Goal: Information Seeking & Learning: Learn about a topic

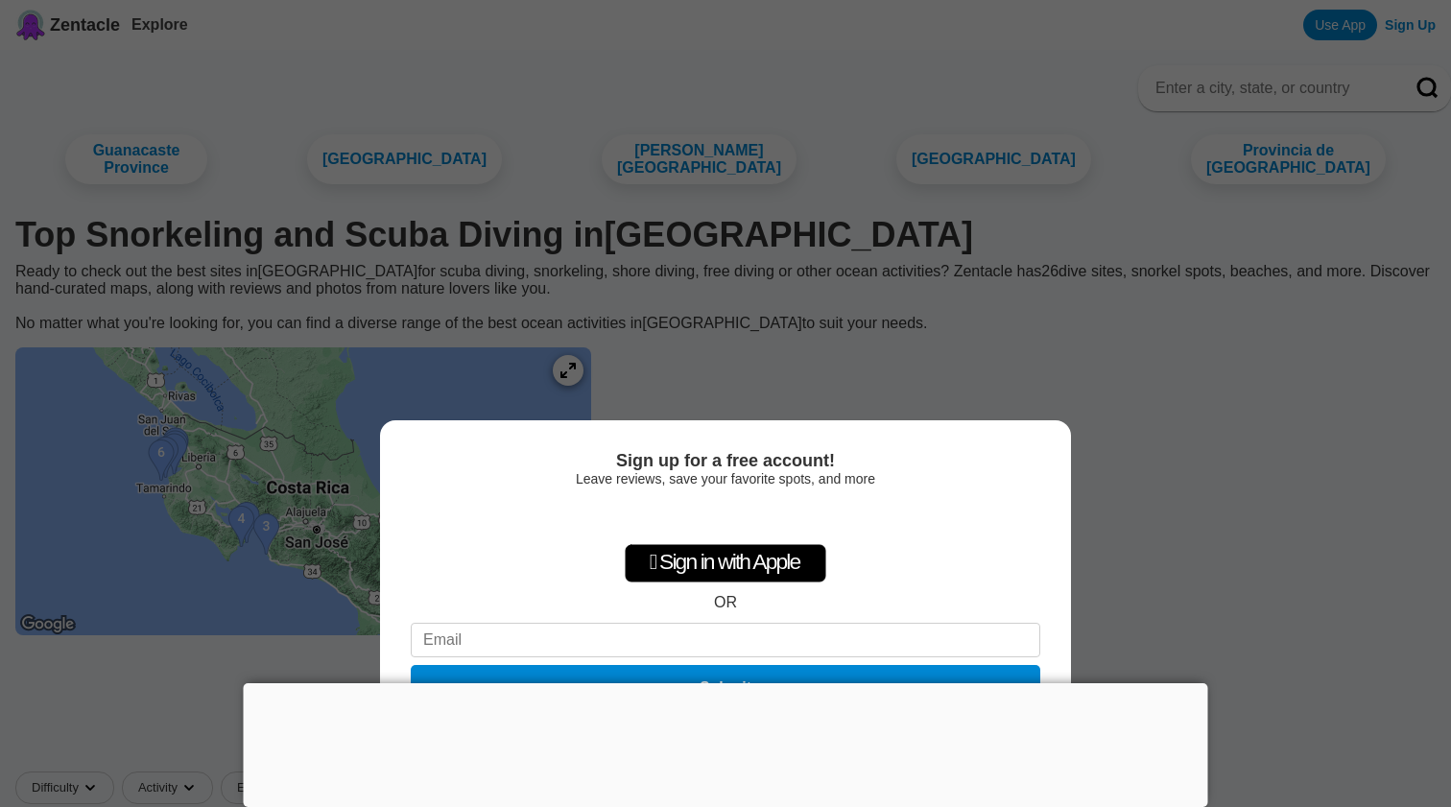
click at [1129, 436] on div "Sign up for a free account! Leave reviews, save your favorite spots, and more …" at bounding box center [725, 403] width 1451 height 807
click at [270, 233] on div "Sign up for a free account! Leave reviews, save your favorite spots, and more …" at bounding box center [725, 403] width 1451 height 807
click at [720, 508] on div "Sign in with Google. Opens in new tab" at bounding box center [725, 517] width 177 height 42
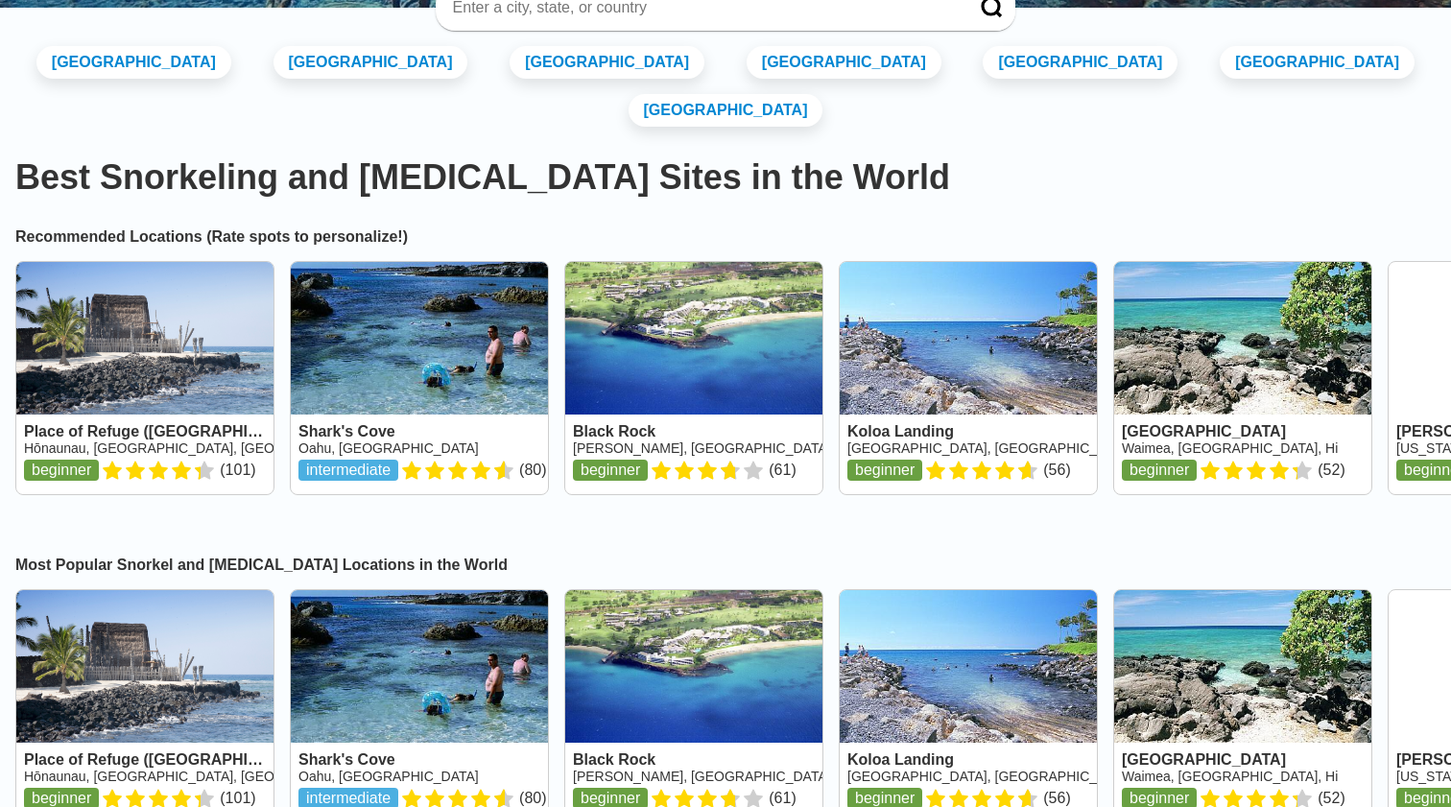
scroll to position [307, 0]
click at [490, 17] on div at bounding box center [726, 8] width 580 height 46
click at [468, 2] on input at bounding box center [703, 7] width 504 height 19
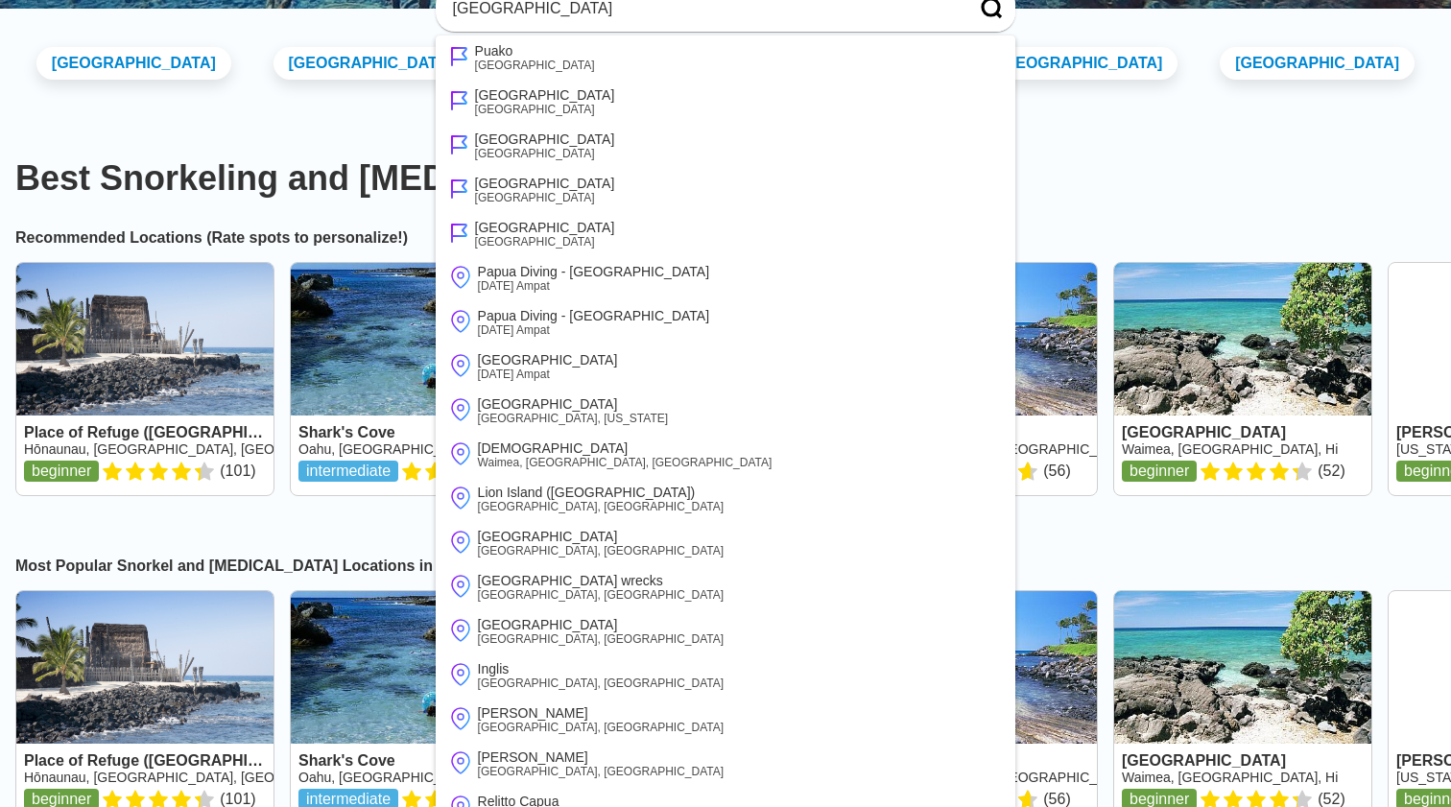
type input "puako village"
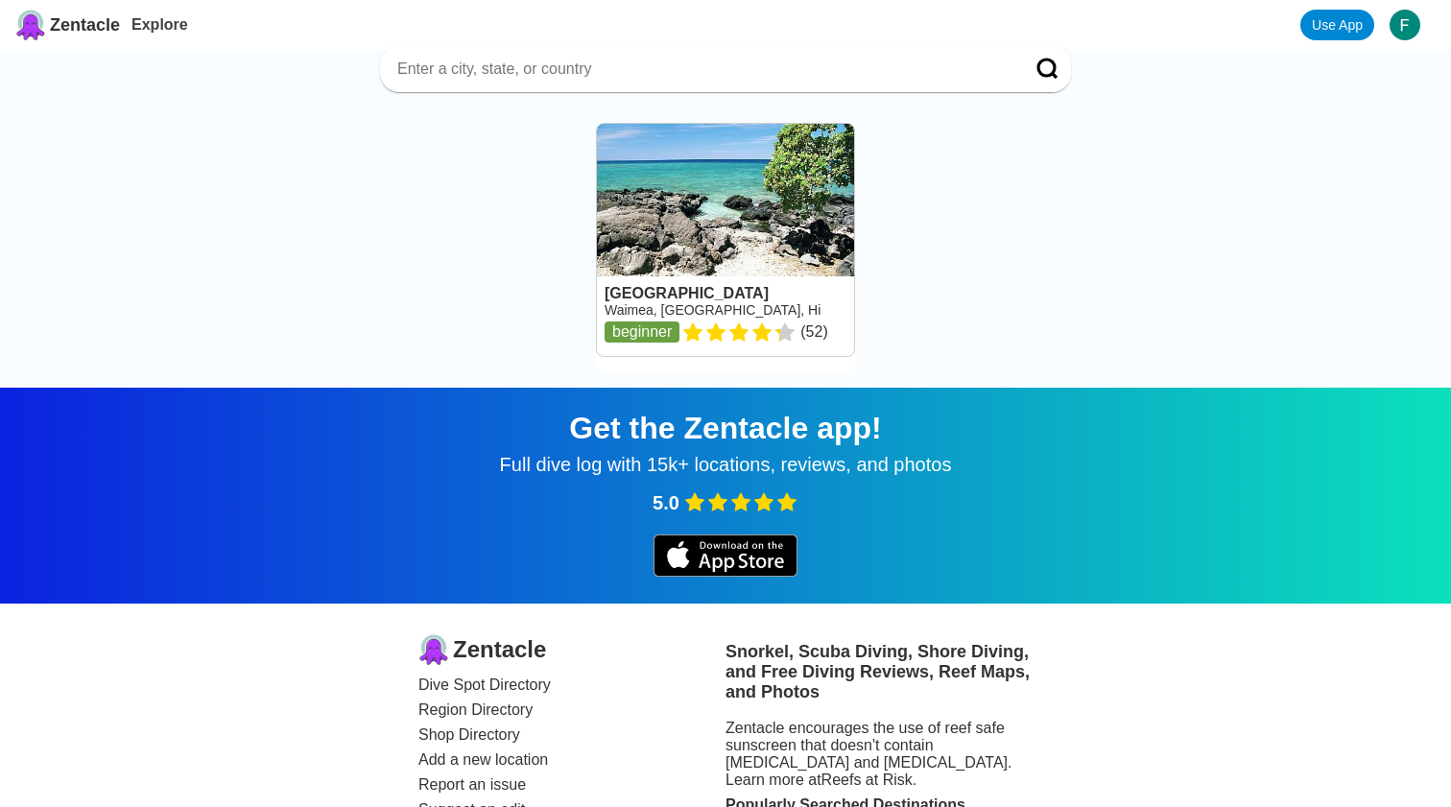
click at [705, 213] on link at bounding box center [725, 240] width 257 height 232
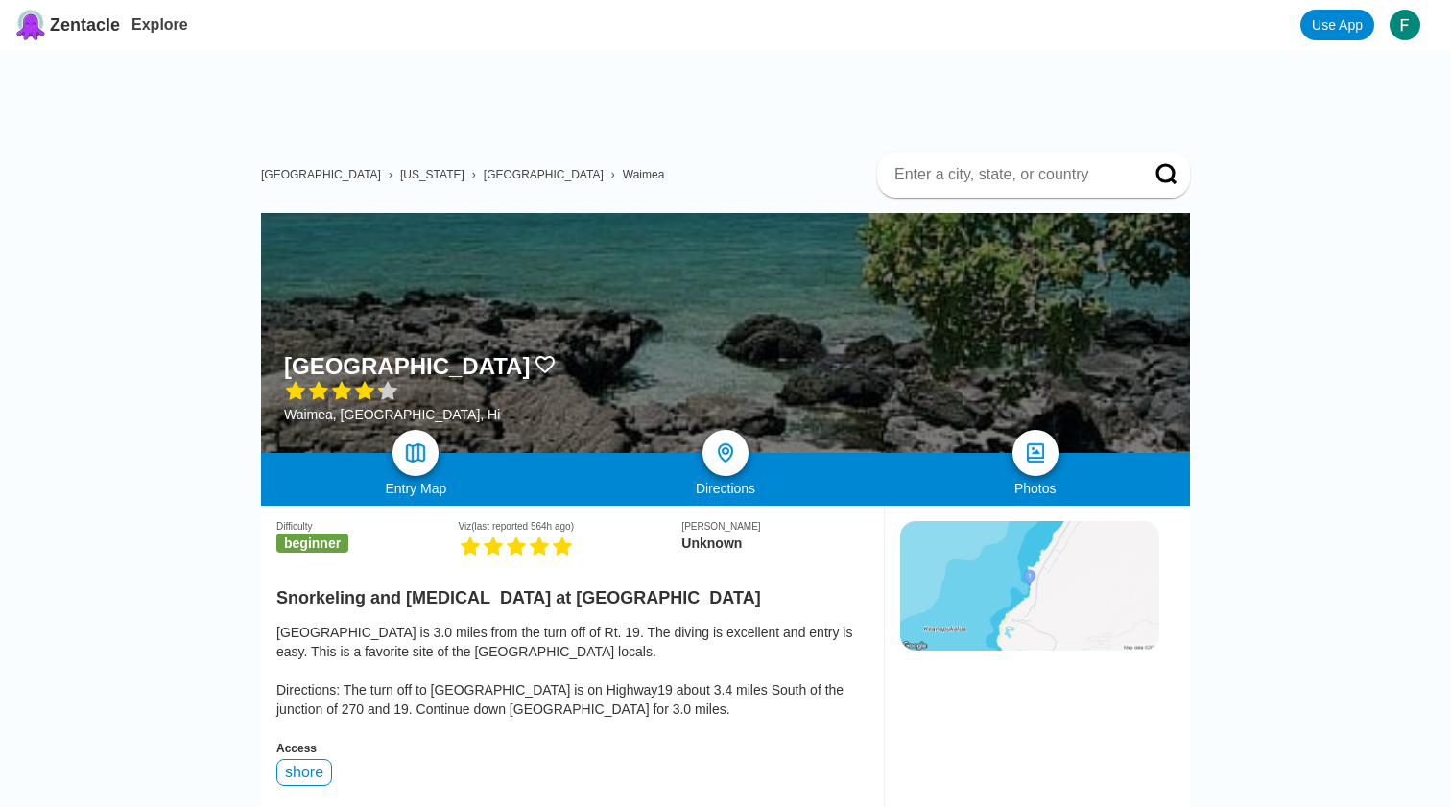
click at [912, 174] on input at bounding box center [1010, 174] width 236 height 19
type input "waimea"
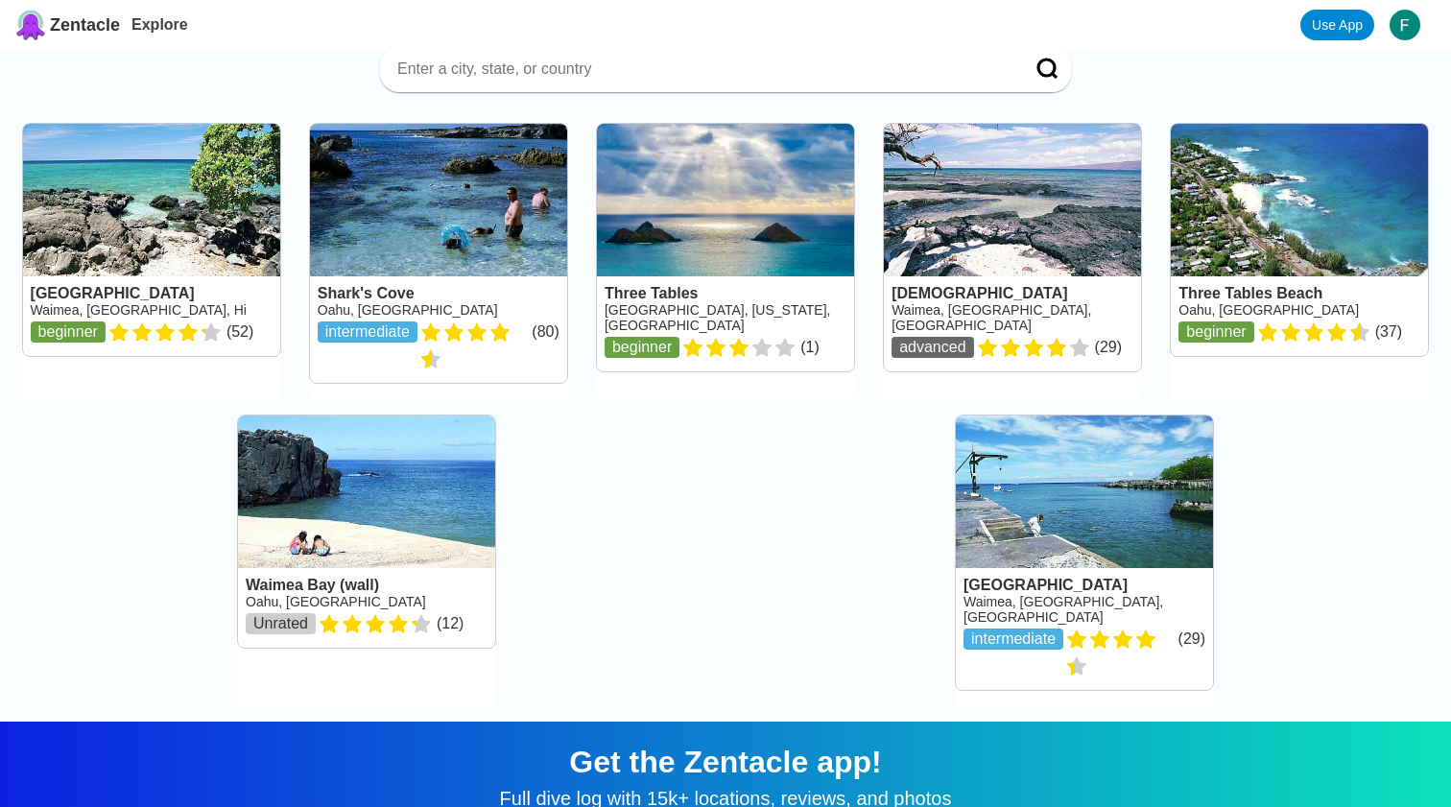
click at [423, 68] on input at bounding box center [702, 68] width 614 height 19
click at [411, 71] on input "cota rica" at bounding box center [702, 68] width 614 height 19
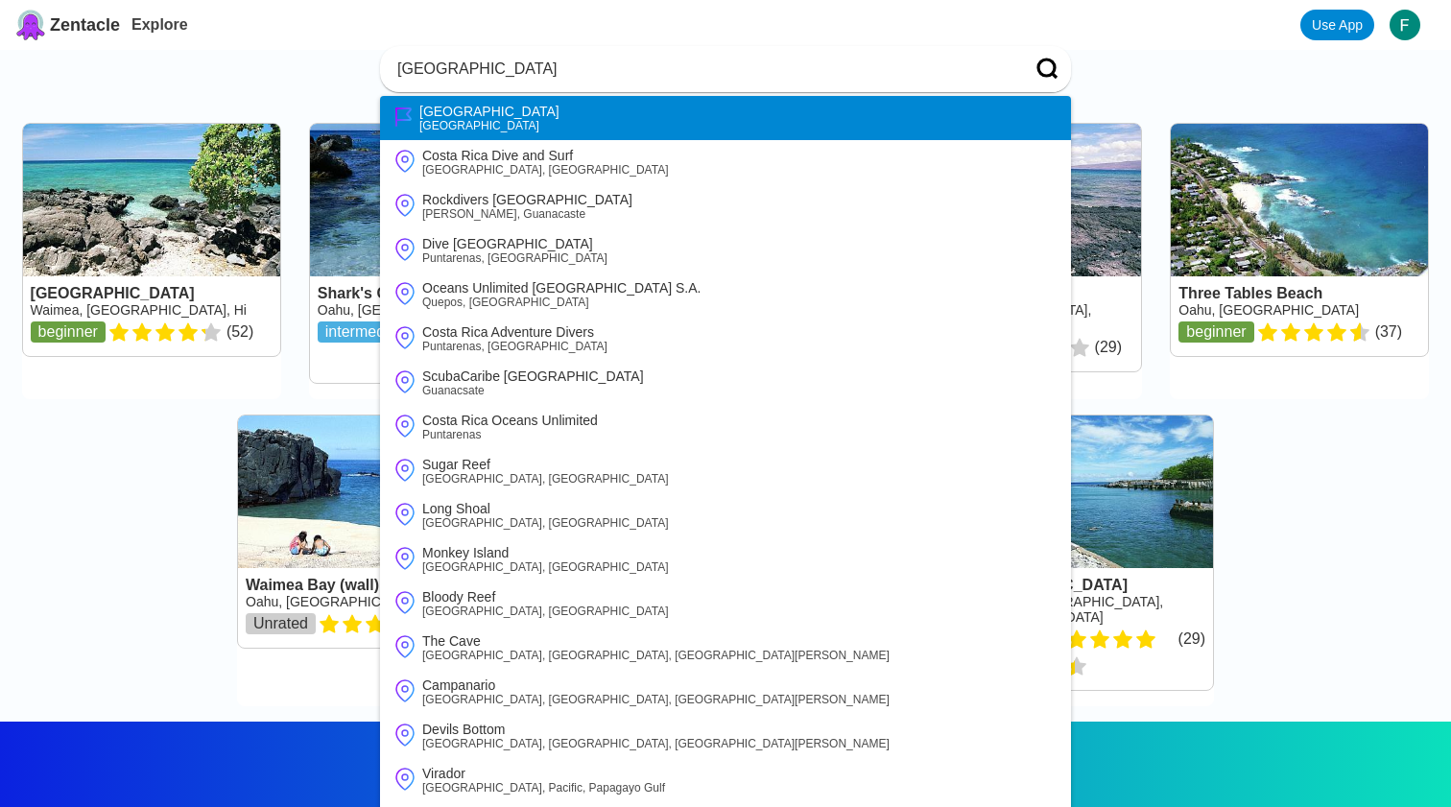
type input "costa rica"
click at [441, 126] on div "[GEOGRAPHIC_DATA]" at bounding box center [489, 125] width 140 height 13
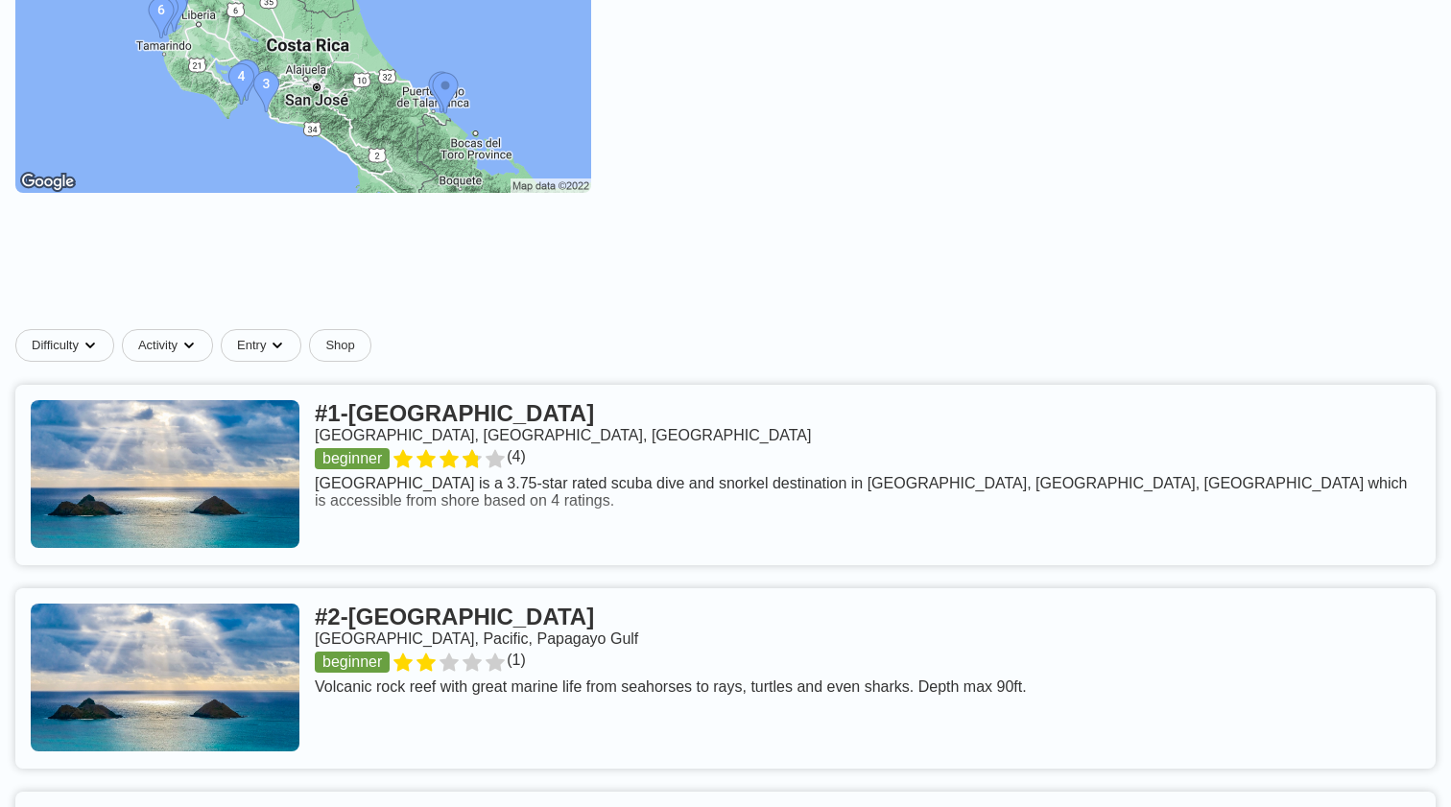
scroll to position [447, 0]
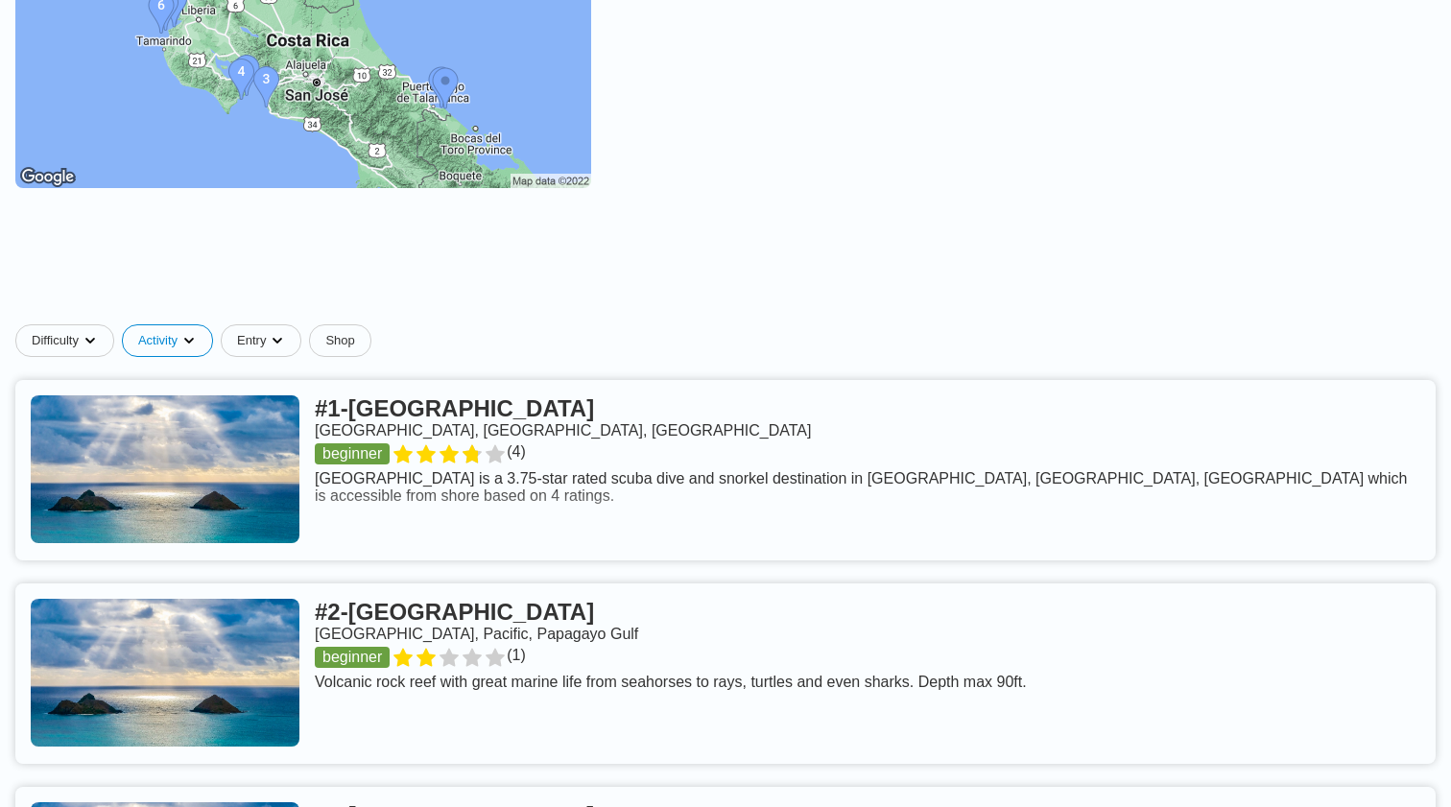
click at [230, 390] on div "Snorkel" at bounding box center [278, 384] width 165 height 25
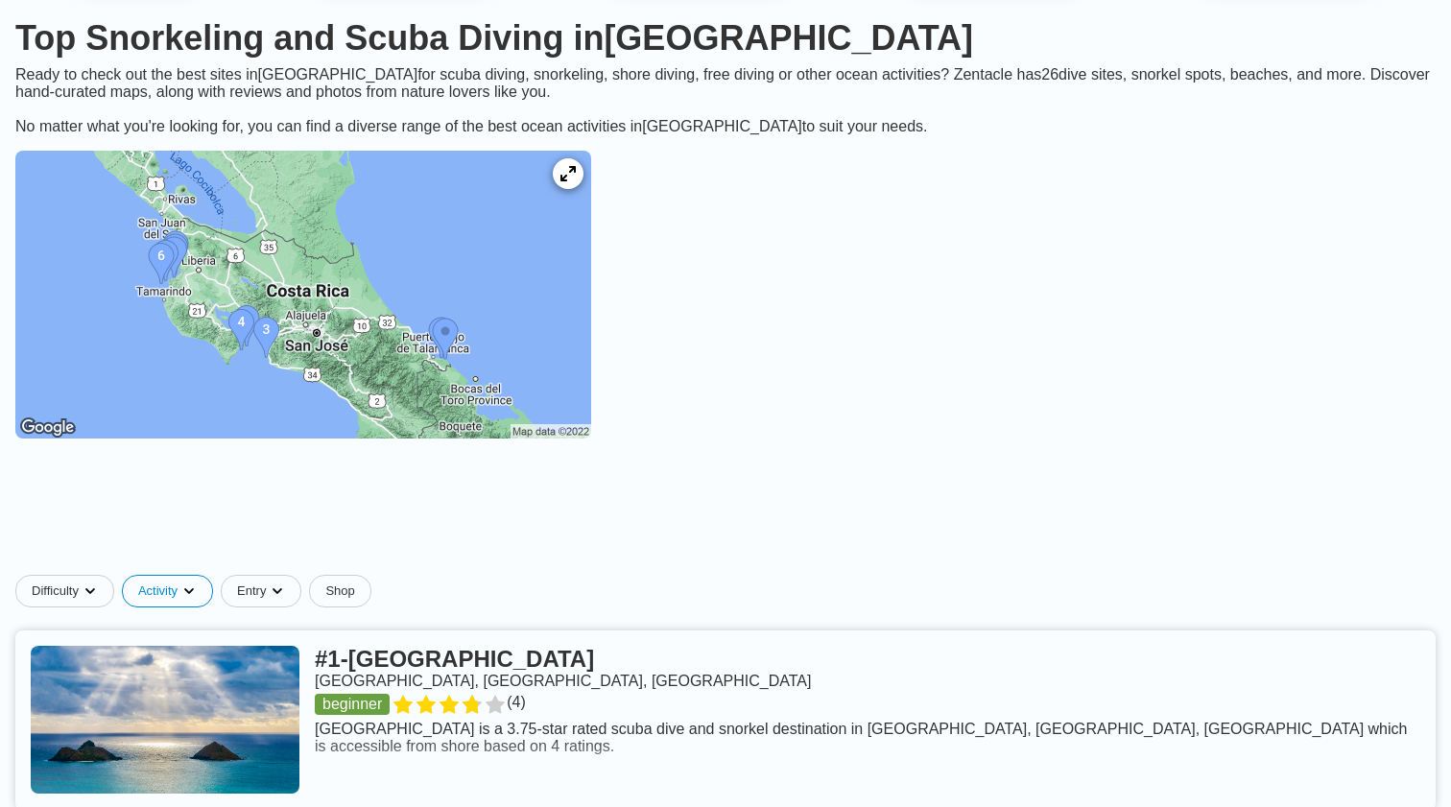
scroll to position [187, 0]
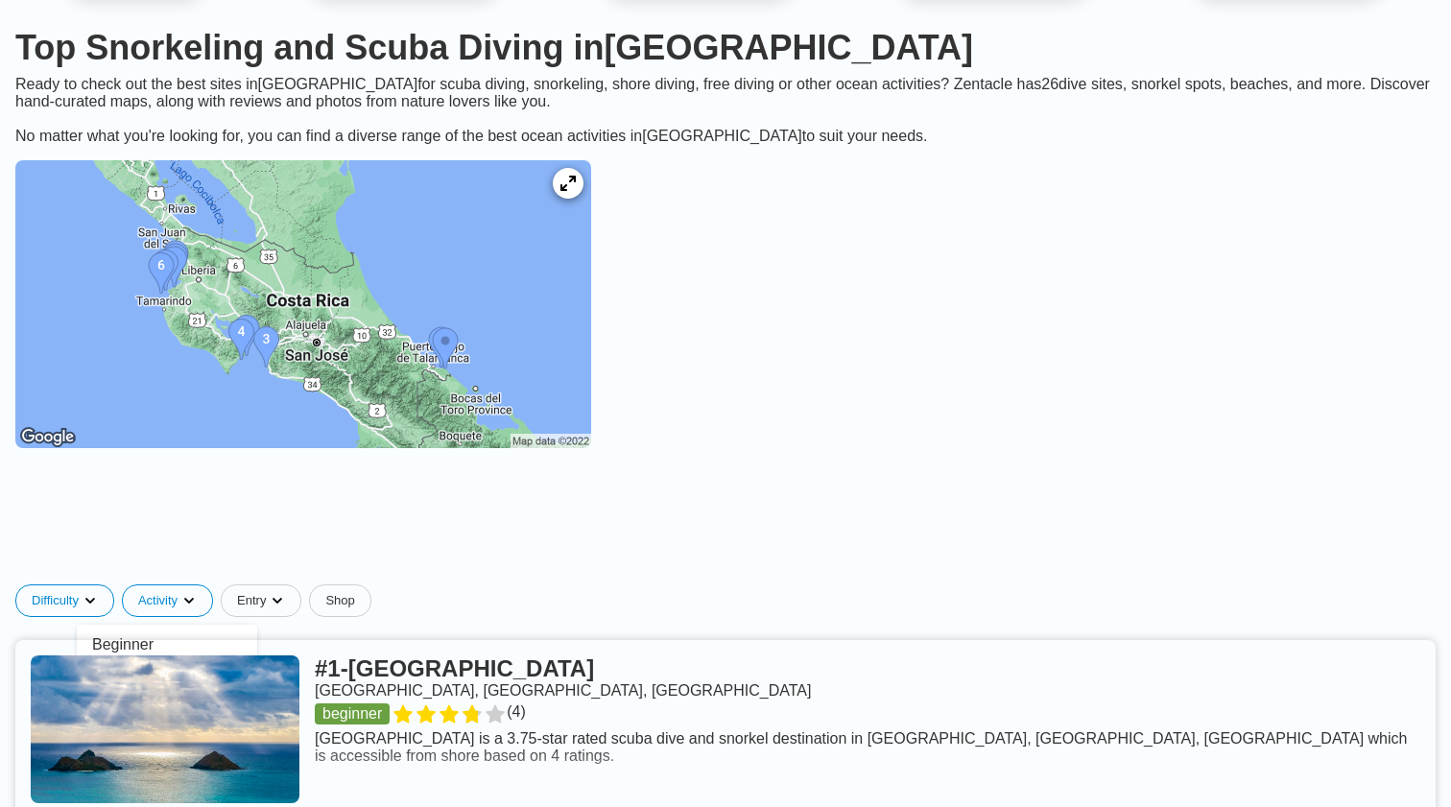
click at [577, 185] on icon at bounding box center [567, 184] width 18 height 18
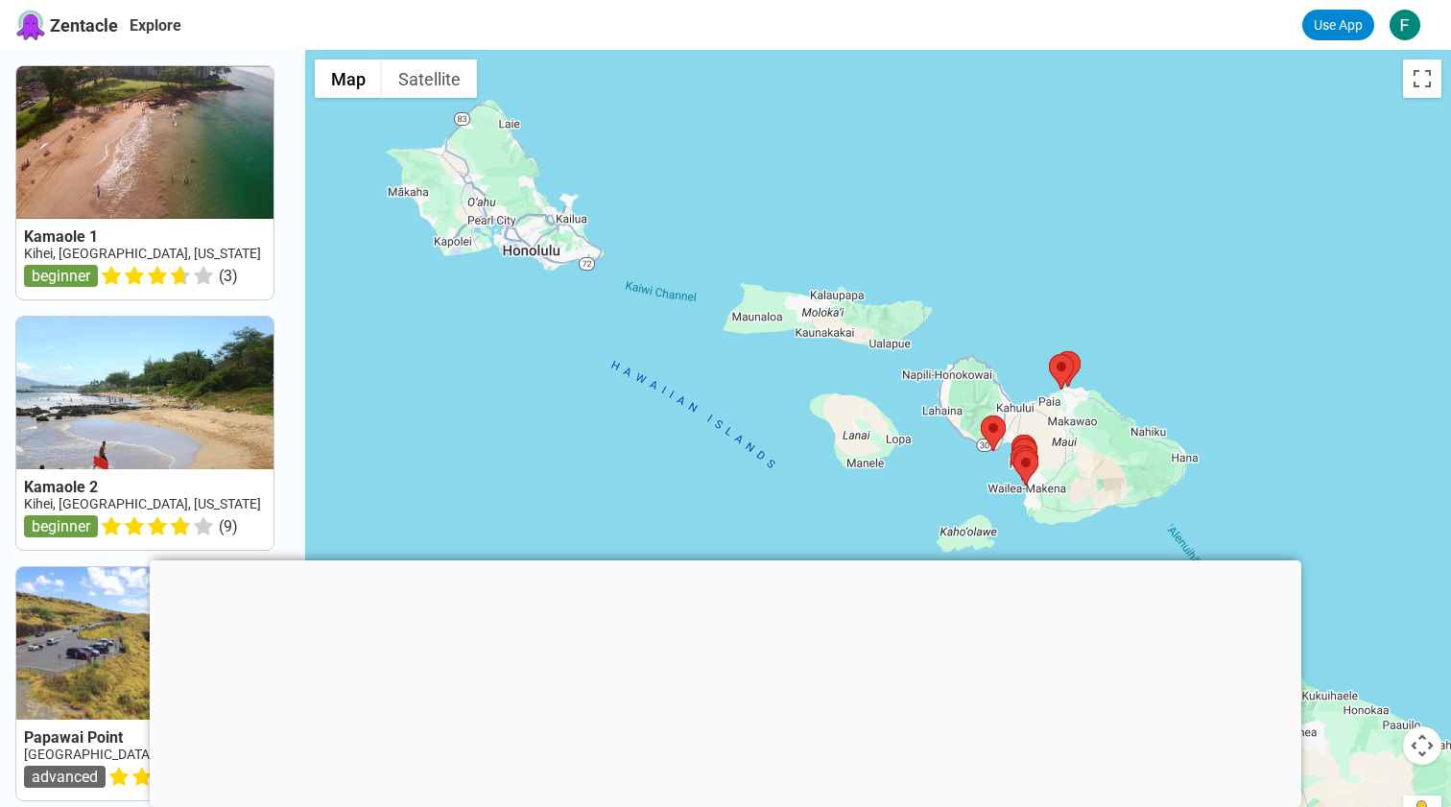
drag, startPoint x: 426, startPoint y: 279, endPoint x: 583, endPoint y: 249, distance: 160.1
click at [583, 249] on div at bounding box center [878, 453] width 1146 height 807
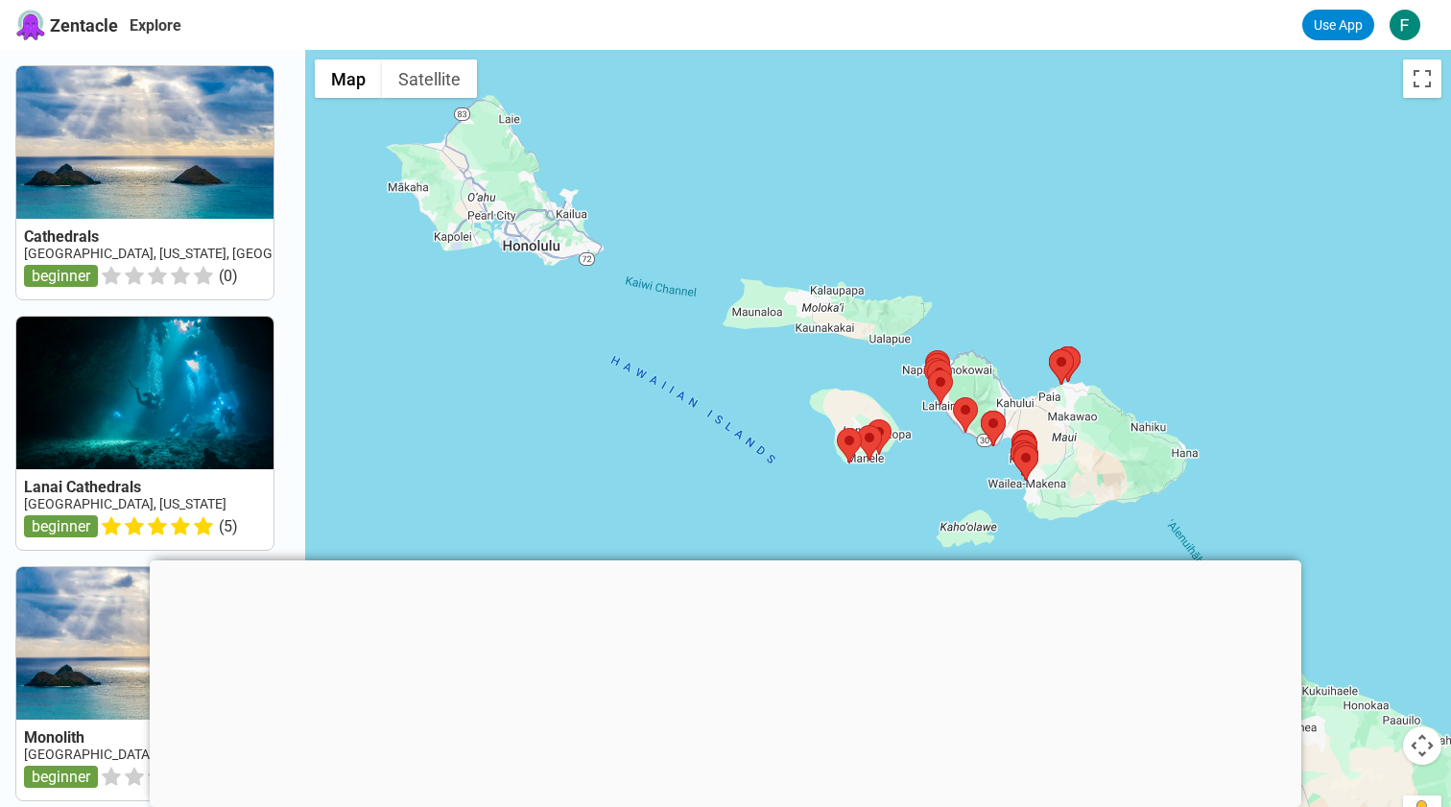
click at [850, 417] on div at bounding box center [878, 453] width 1146 height 807
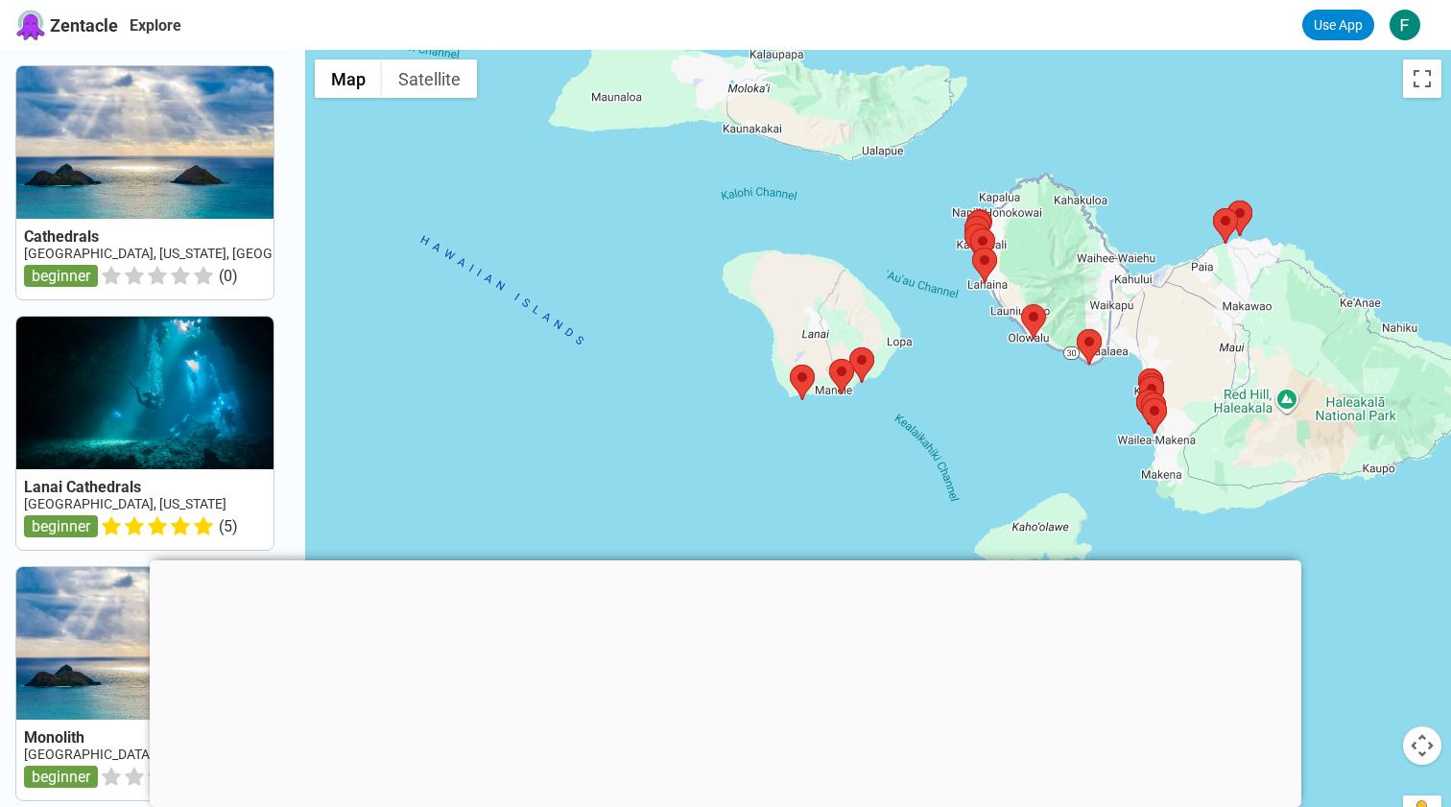
drag, startPoint x: 854, startPoint y: 419, endPoint x: 762, endPoint y: 230, distance: 210.2
click at [764, 230] on div at bounding box center [878, 453] width 1146 height 807
